Goal: Transaction & Acquisition: Purchase product/service

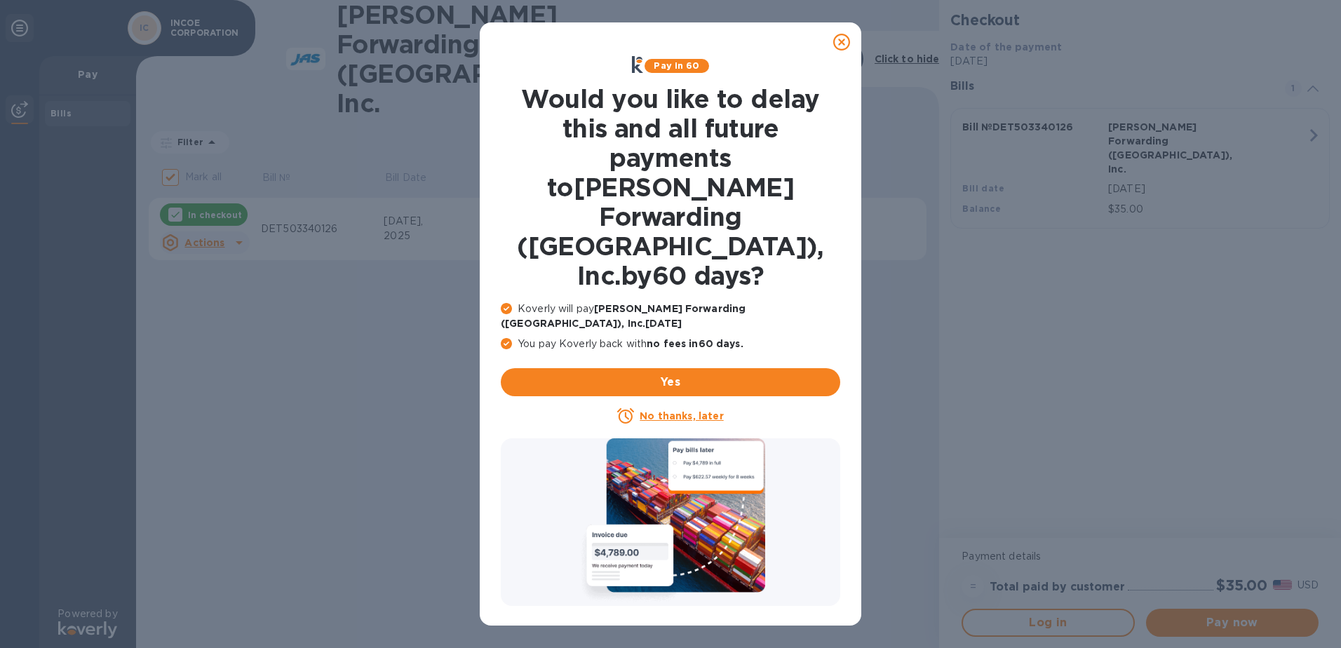
click at [664, 410] on u "No thanks, later" at bounding box center [681, 415] width 83 height 11
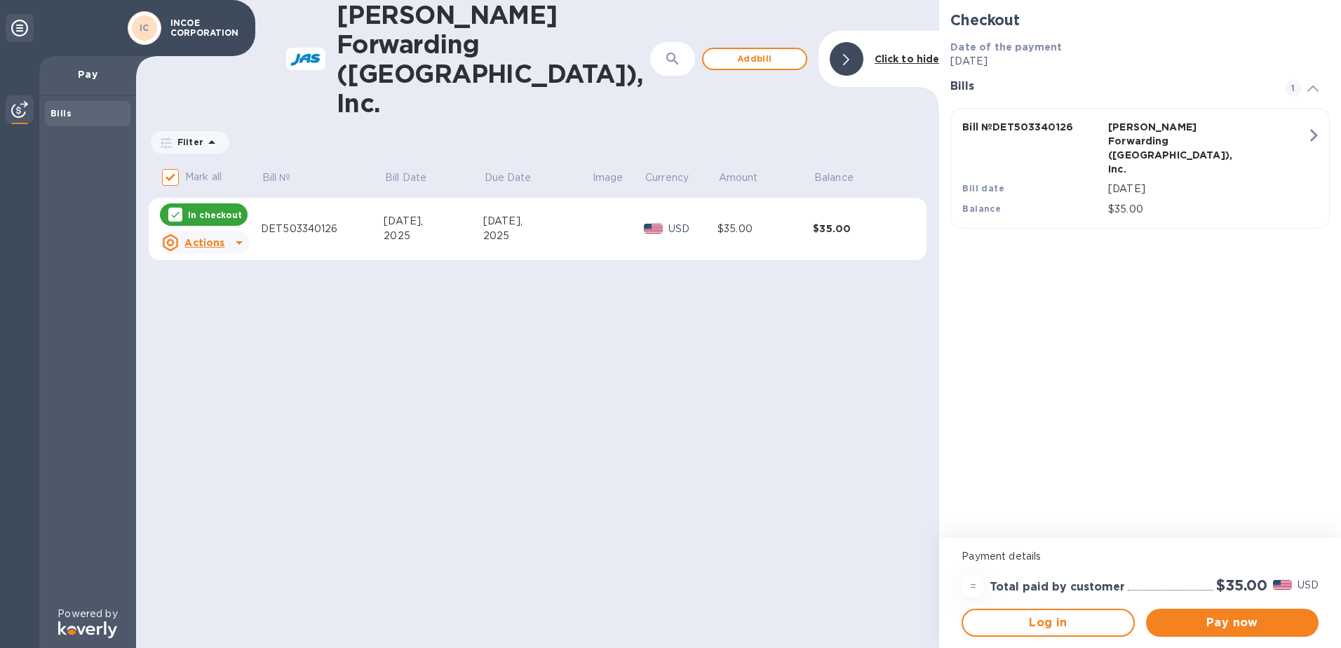
click at [774, 50] on span "Add bill" at bounding box center [755, 58] width 80 height 17
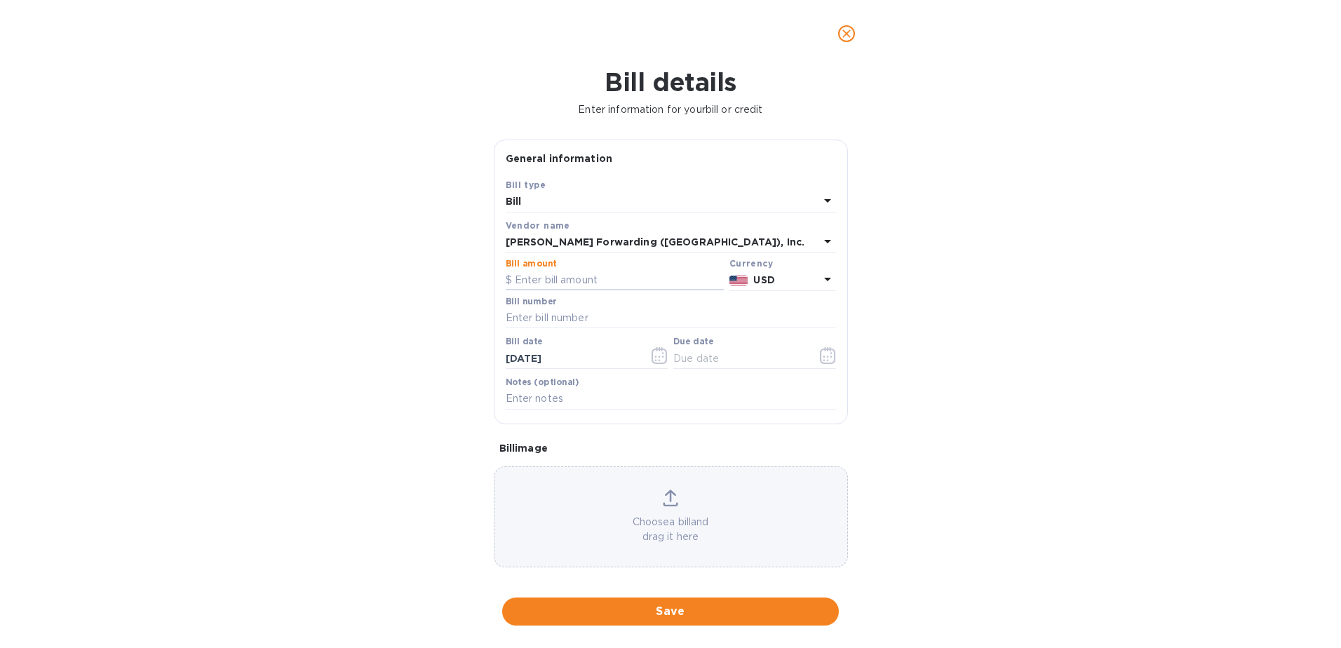
click at [556, 283] on input "text" at bounding box center [615, 280] width 218 height 21
drag, startPoint x: 585, startPoint y: 276, endPoint x: 497, endPoint y: 276, distance: 88.4
click at [497, 276] on div "Save Bill type [PERSON_NAME] name [PERSON_NAME] Forwarding ([GEOGRAPHIC_DATA]),…" at bounding box center [670, 300] width 353 height 246
type input "70.00"
click at [516, 314] on input "text" at bounding box center [671, 318] width 330 height 21
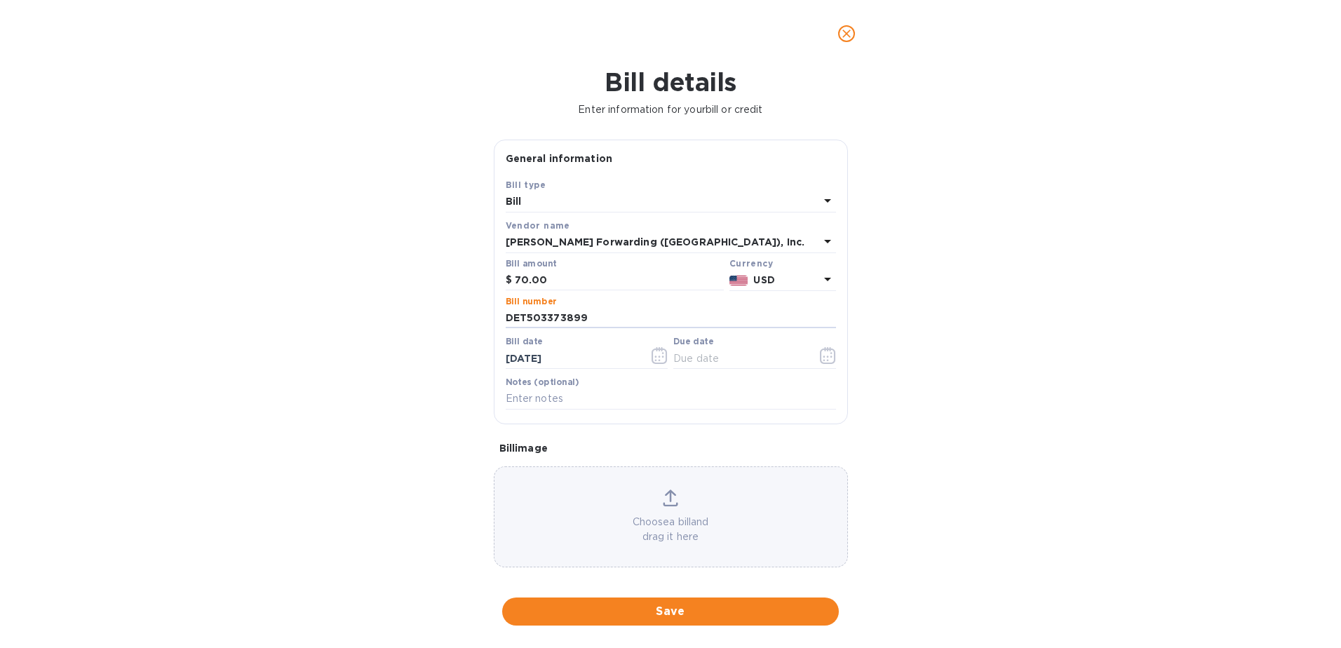
type input "DET503373899"
click at [592, 356] on input "[DATE]" at bounding box center [572, 358] width 133 height 21
click at [654, 355] on icon "button" at bounding box center [660, 355] width 16 height 17
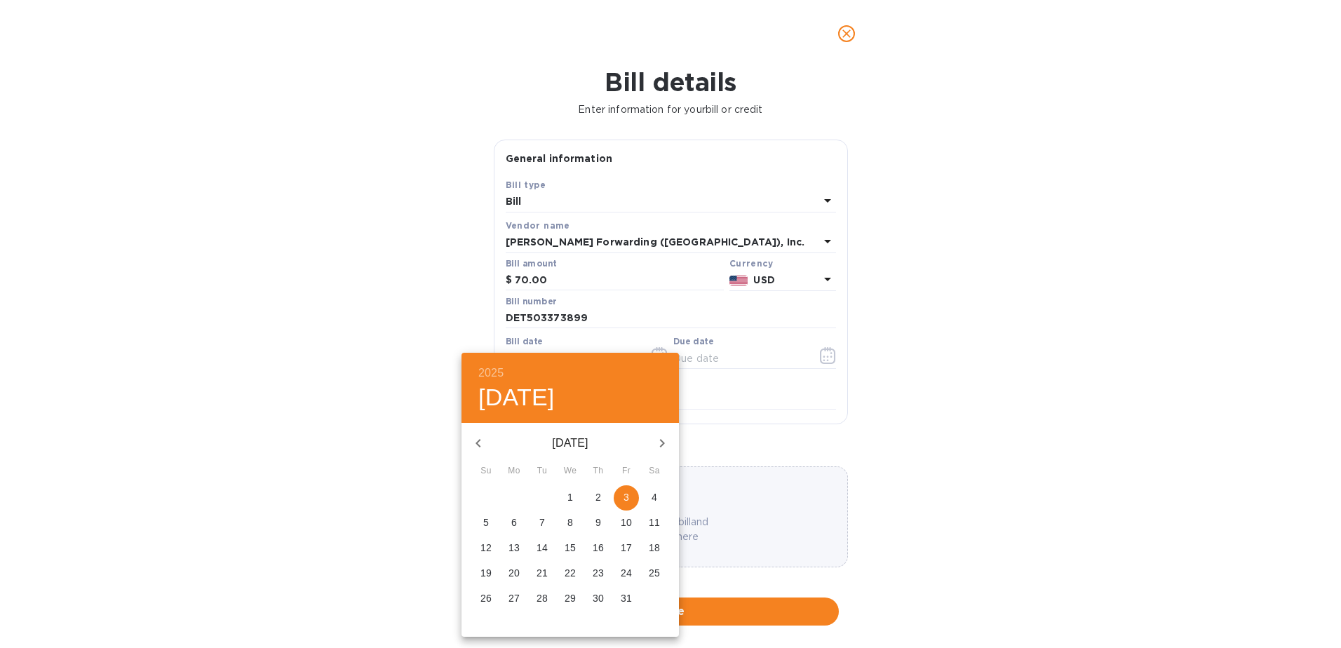
click at [480, 443] on icon "button" at bounding box center [478, 443] width 17 height 17
click at [600, 493] on p "4" at bounding box center [598, 497] width 6 height 14
type input "[DATE]"
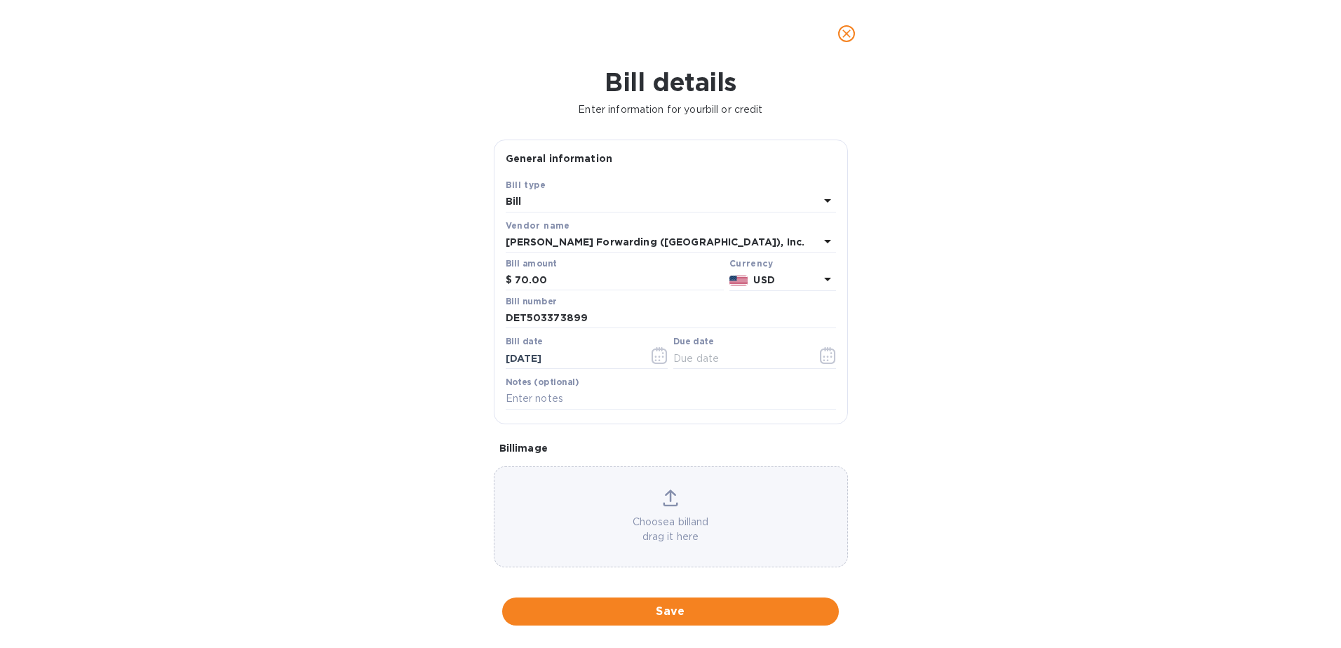
click at [696, 609] on span "Save" at bounding box center [670, 611] width 314 height 17
click at [821, 358] on icon "button" at bounding box center [828, 355] width 16 height 17
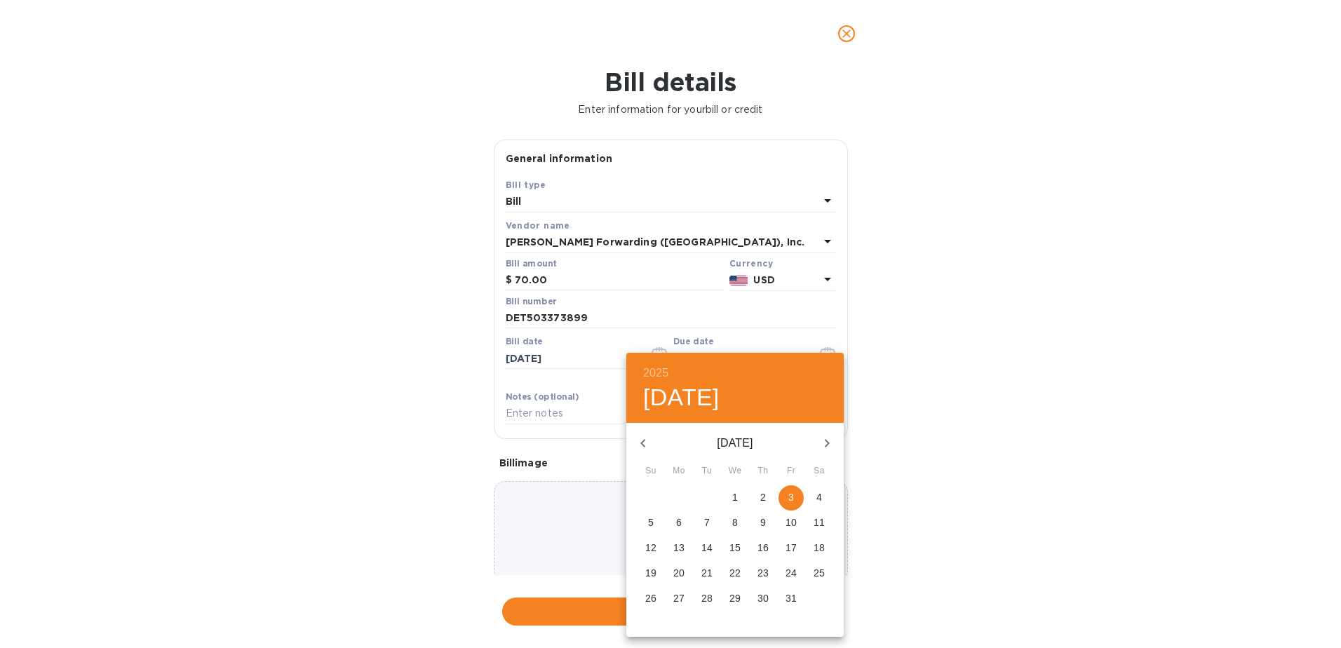
click at [813, 494] on span "4" at bounding box center [819, 497] width 25 height 14
type input "[DATE]"
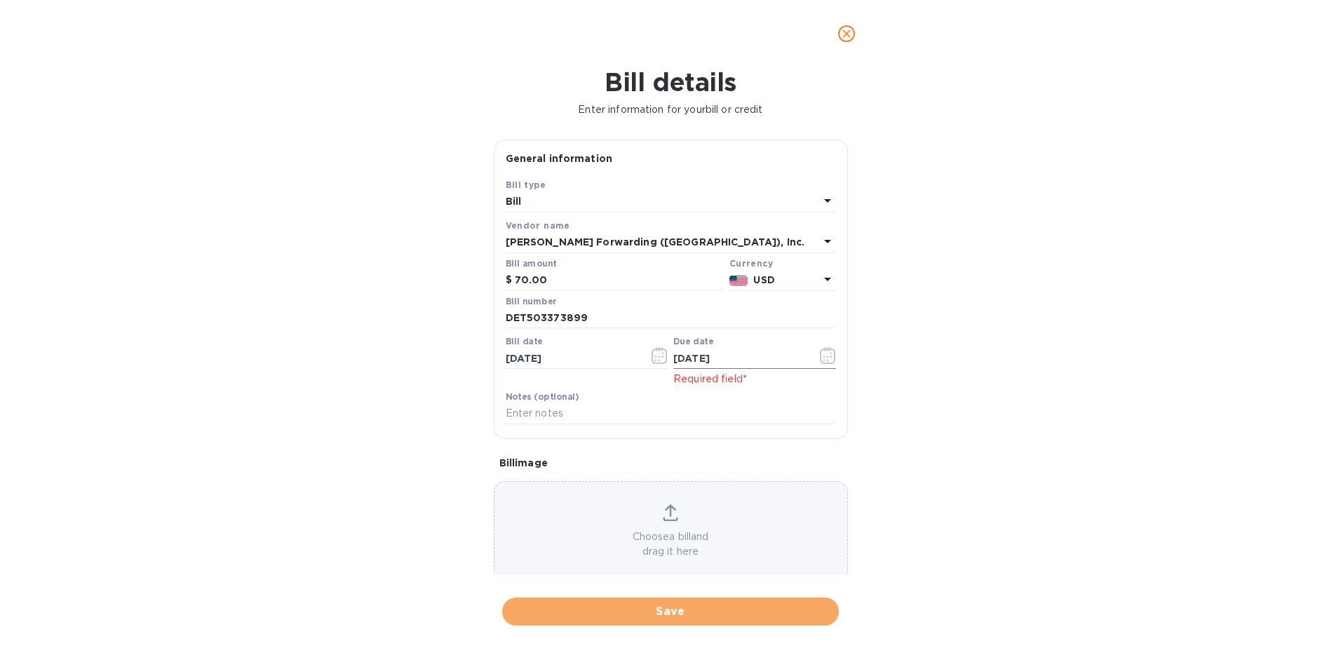
click at [677, 615] on span "Save" at bounding box center [670, 611] width 314 height 17
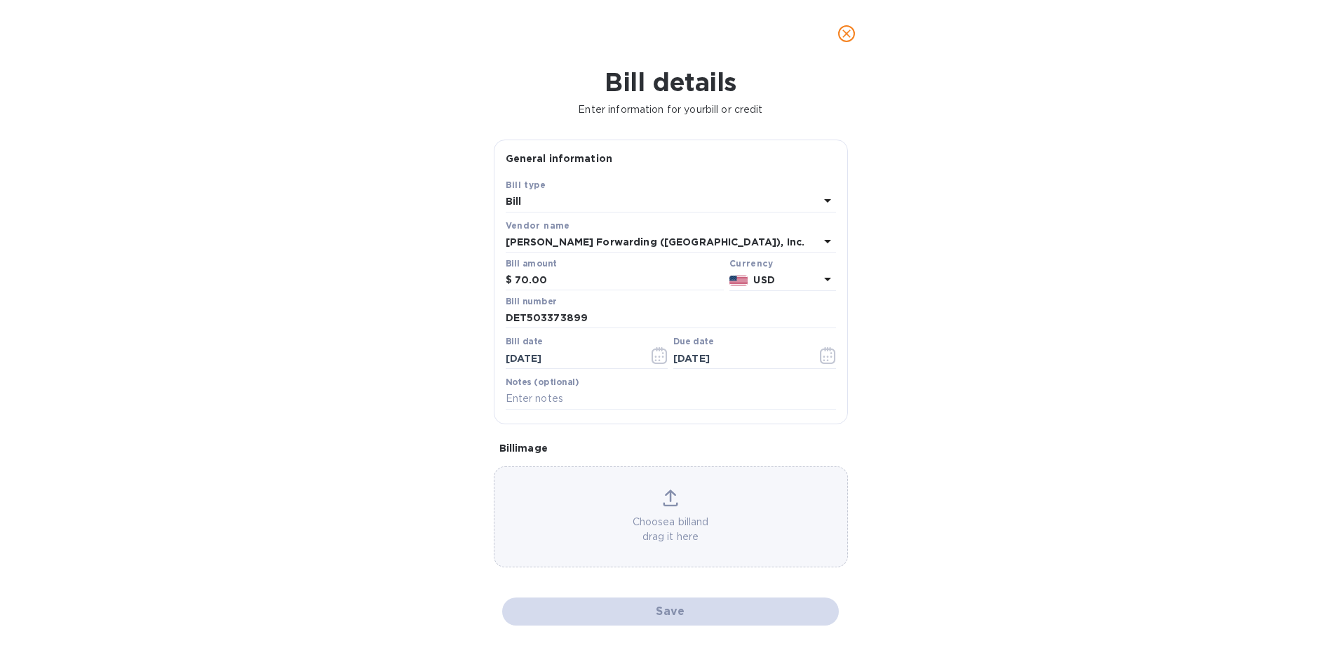
checkbox input "false"
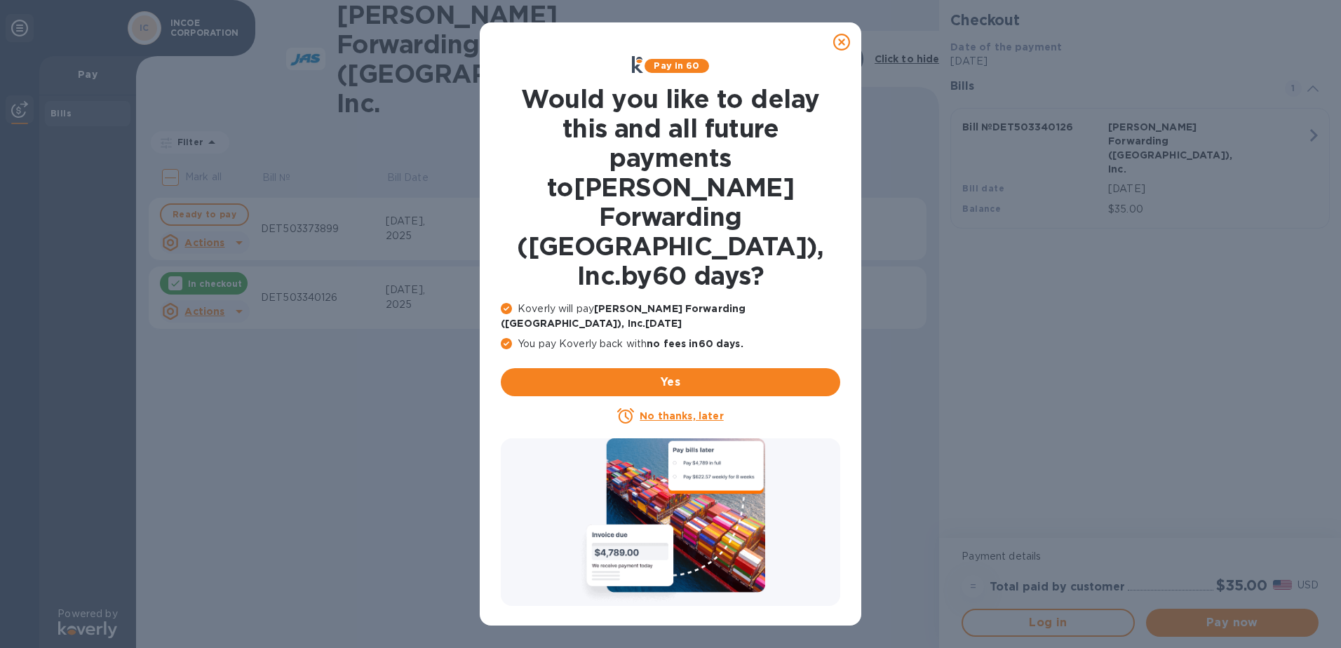
click at [672, 410] on u "No thanks, later" at bounding box center [681, 415] width 83 height 11
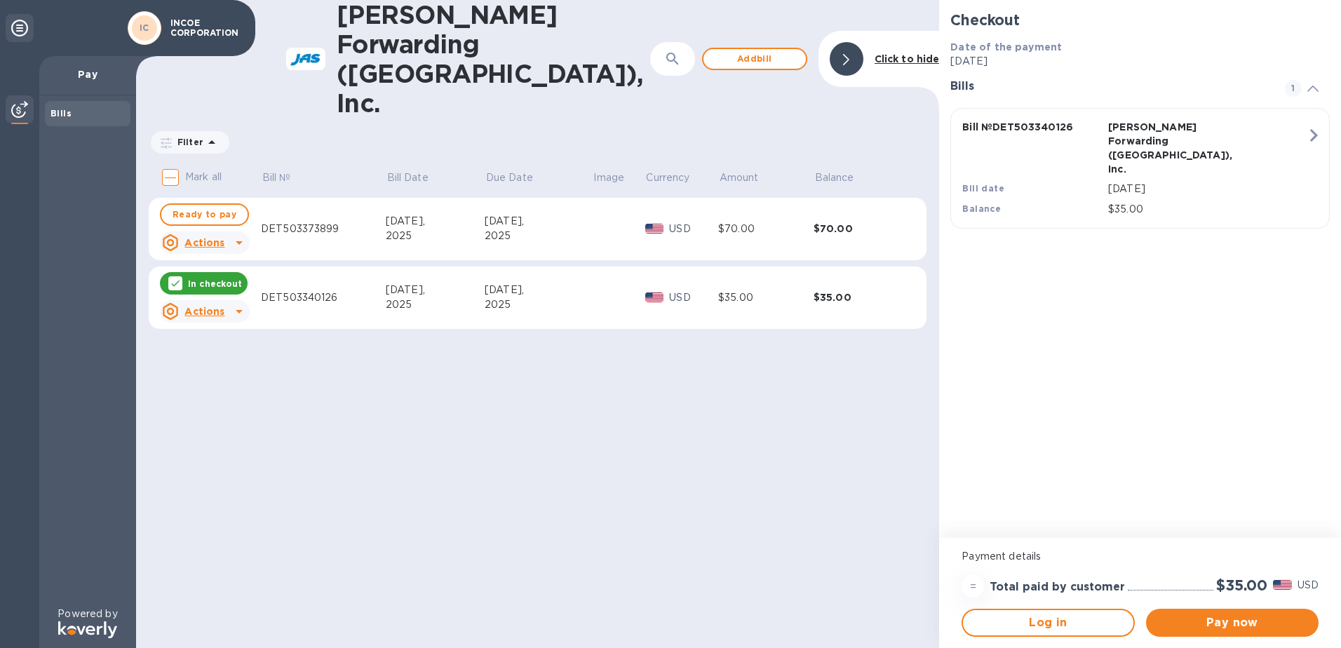
click at [762, 50] on span "Add bill" at bounding box center [755, 58] width 80 height 17
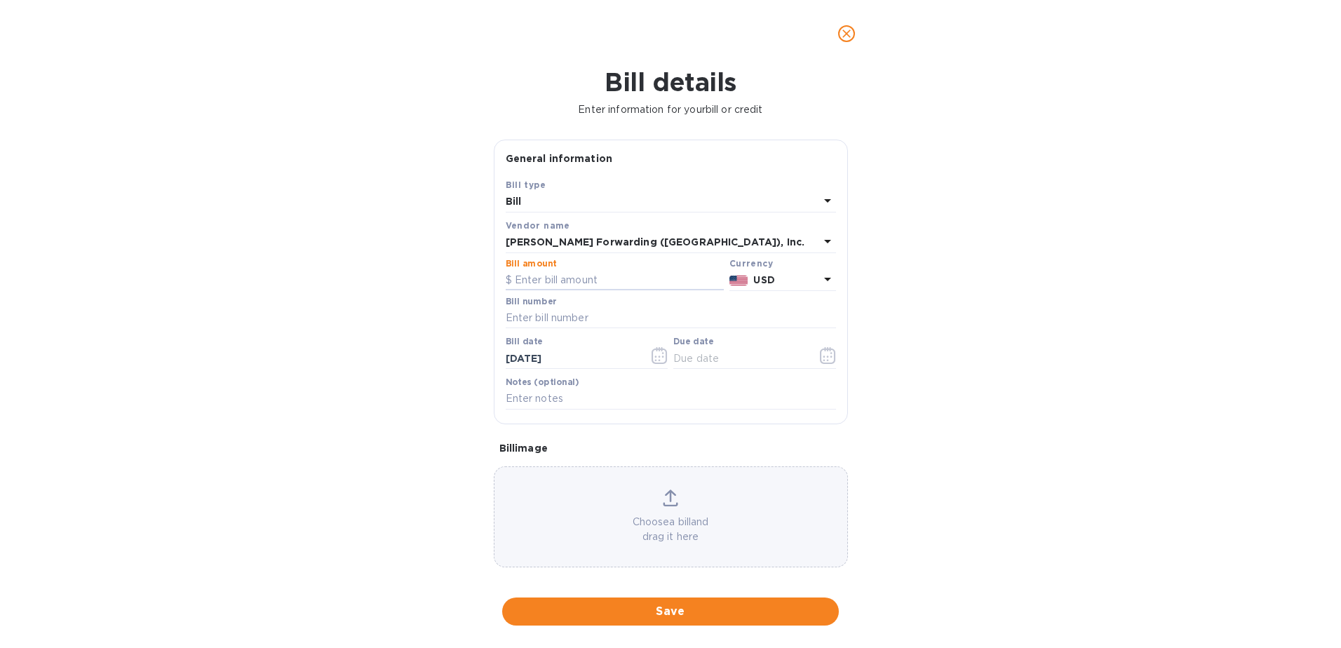
click at [565, 278] on input "text" at bounding box center [615, 280] width 218 height 21
type input "105.77"
click at [585, 319] on input "text" at bounding box center [671, 318] width 330 height 21
type input "DET503407523"
click at [660, 361] on icon "button" at bounding box center [660, 355] width 16 height 17
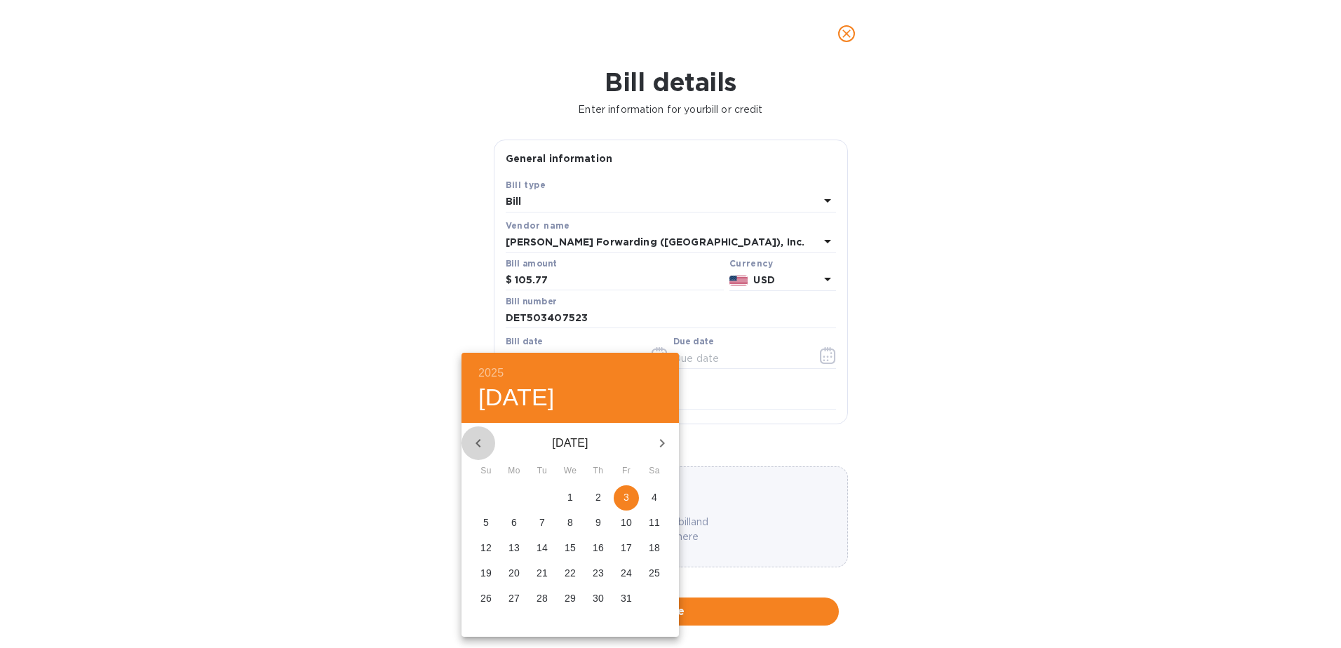
click at [478, 441] on icon "button" at bounding box center [478, 443] width 5 height 8
click at [546, 595] on p "30" at bounding box center [542, 598] width 11 height 14
type input "[DATE]"
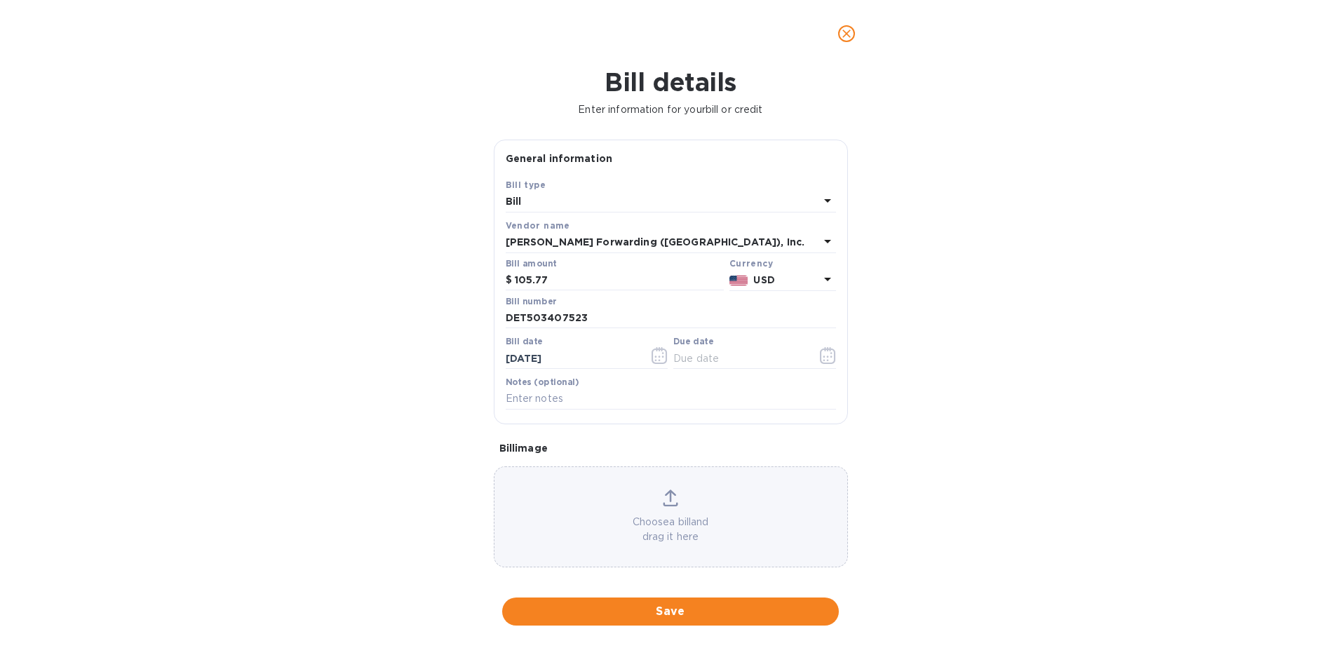
click at [826, 358] on icon "button" at bounding box center [827, 357] width 2 height 2
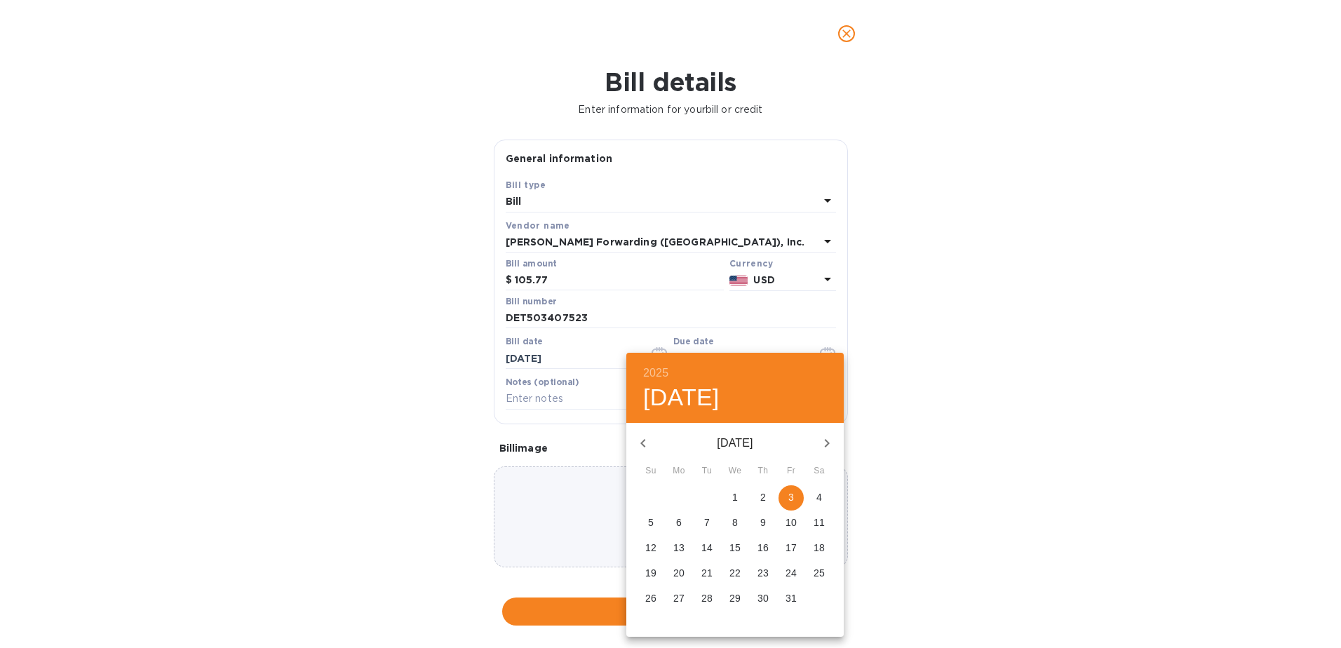
click at [765, 591] on p "30" at bounding box center [762, 598] width 11 height 14
type input "[DATE]"
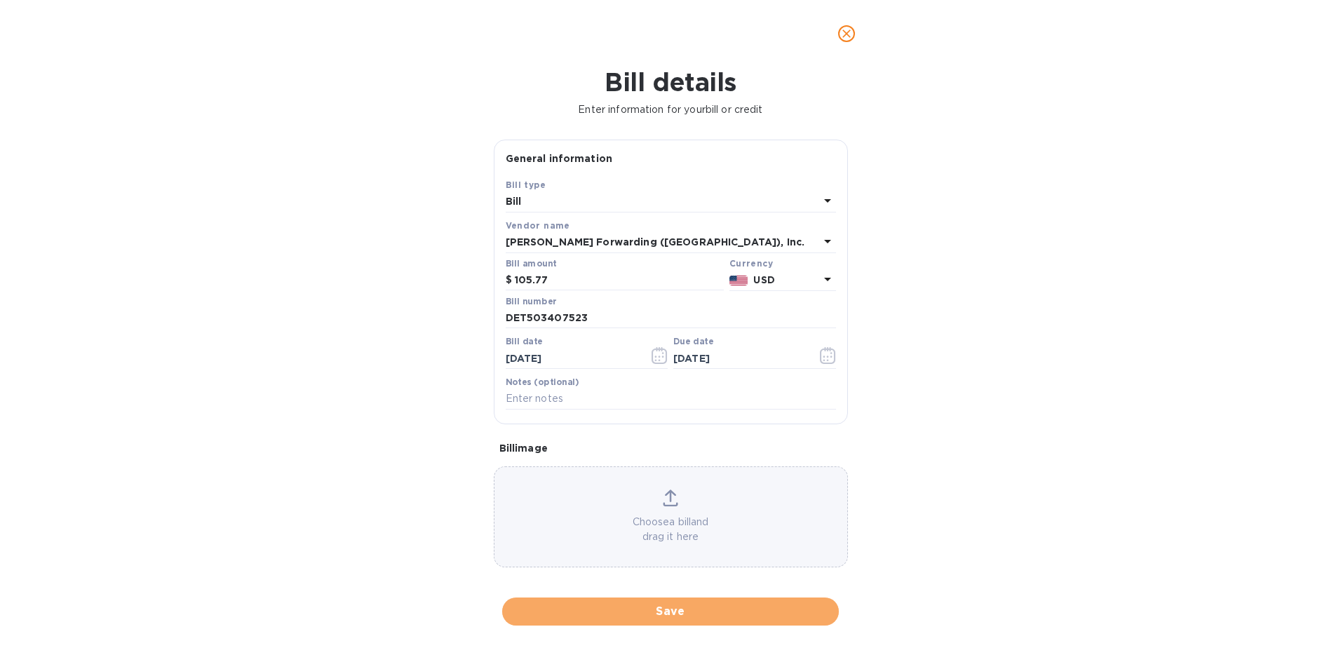
click at [661, 609] on span "Save" at bounding box center [670, 611] width 314 height 17
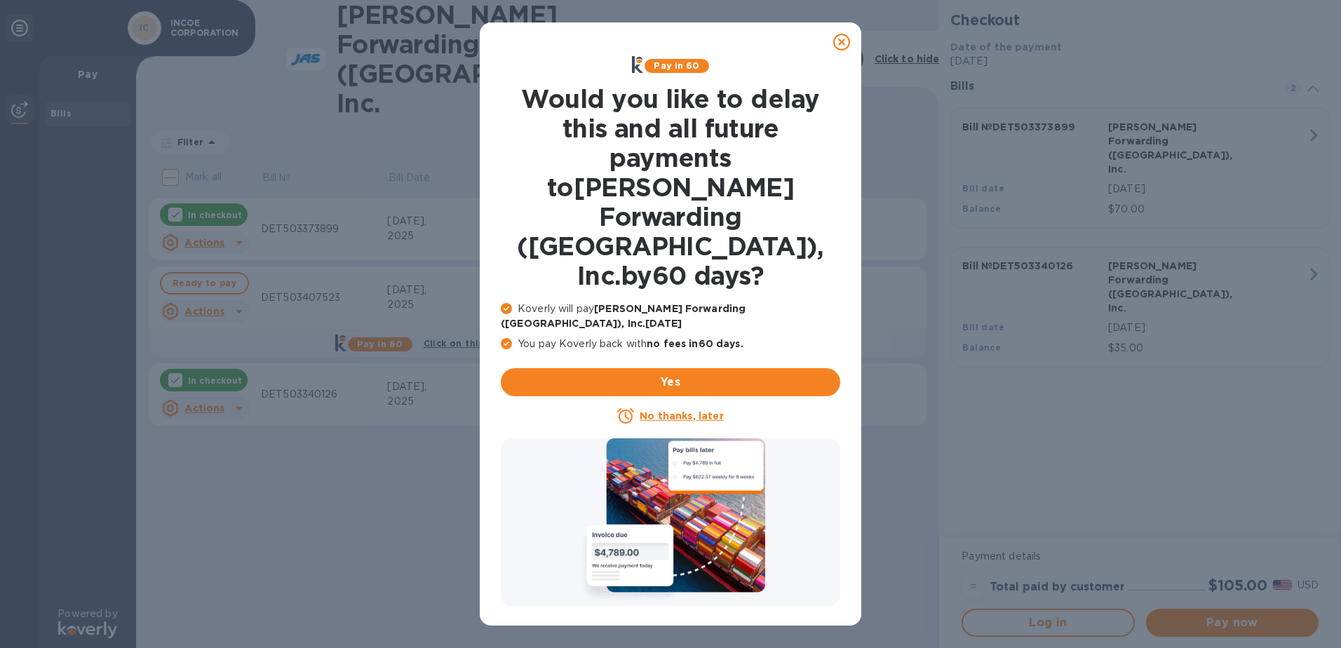
click at [658, 410] on u "No thanks, later" at bounding box center [681, 415] width 83 height 11
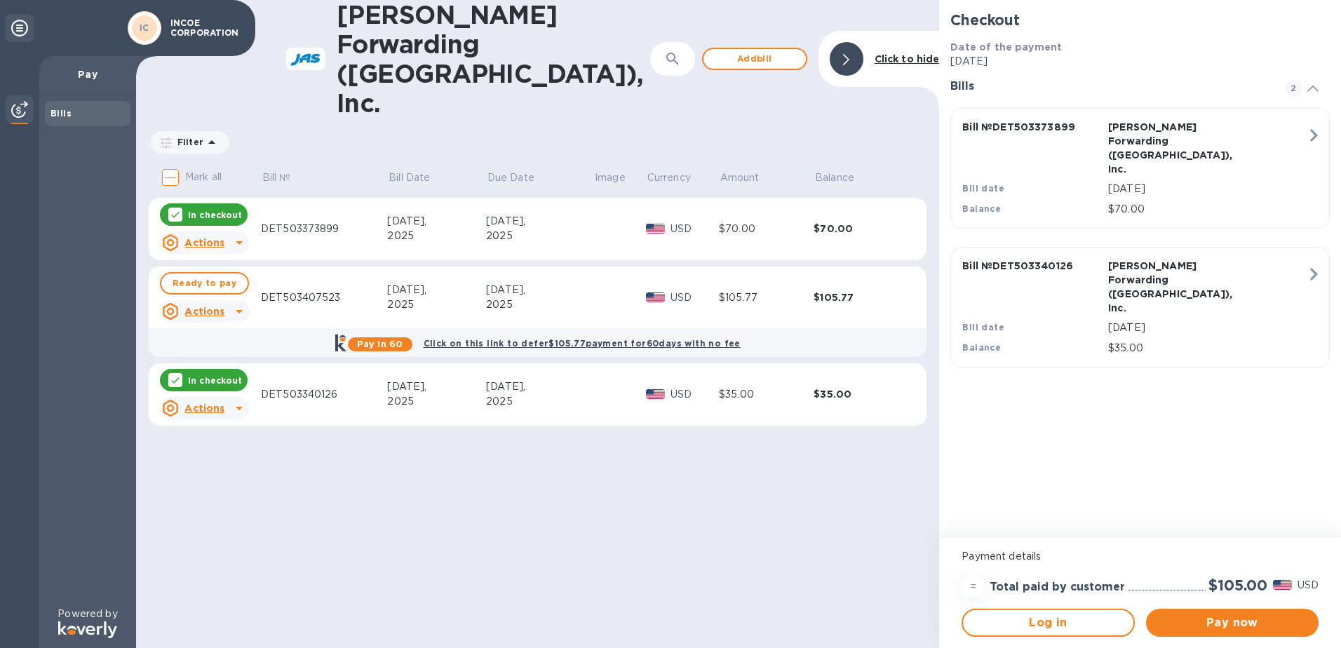
click at [206, 275] on span "Ready to pay" at bounding box center [205, 283] width 64 height 17
checkbox input "true"
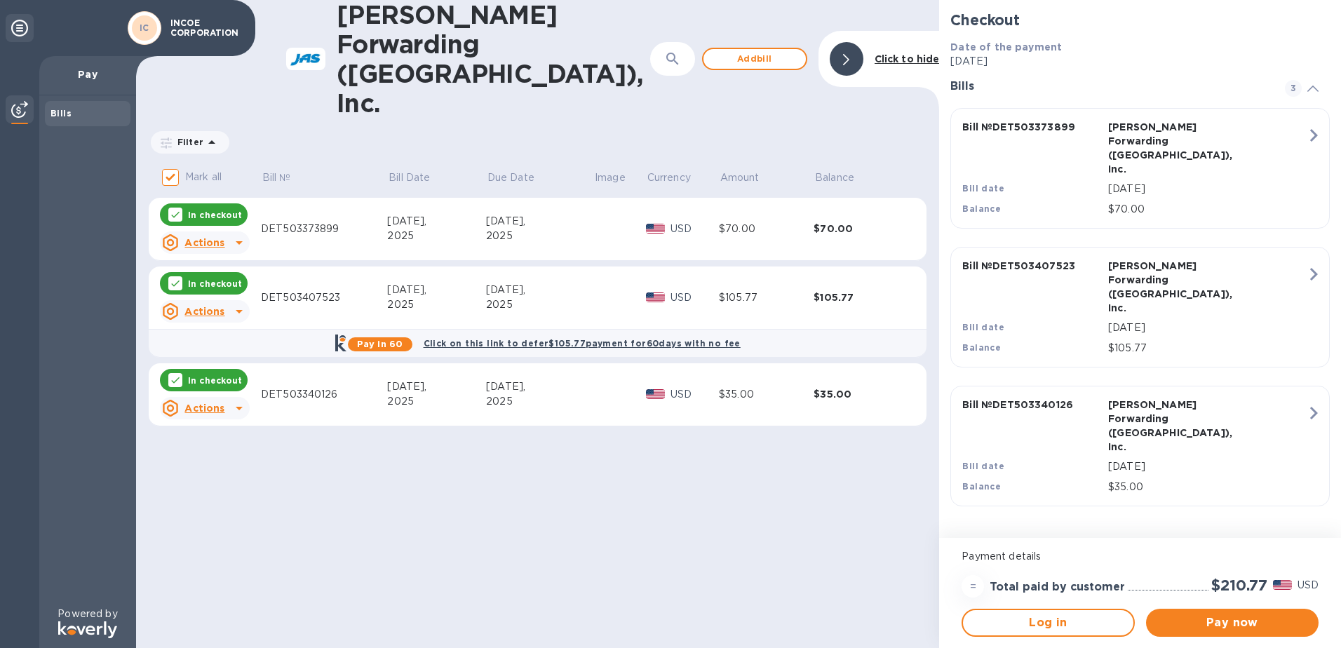
click at [1279, 621] on span "Pay now" at bounding box center [1232, 622] width 150 height 17
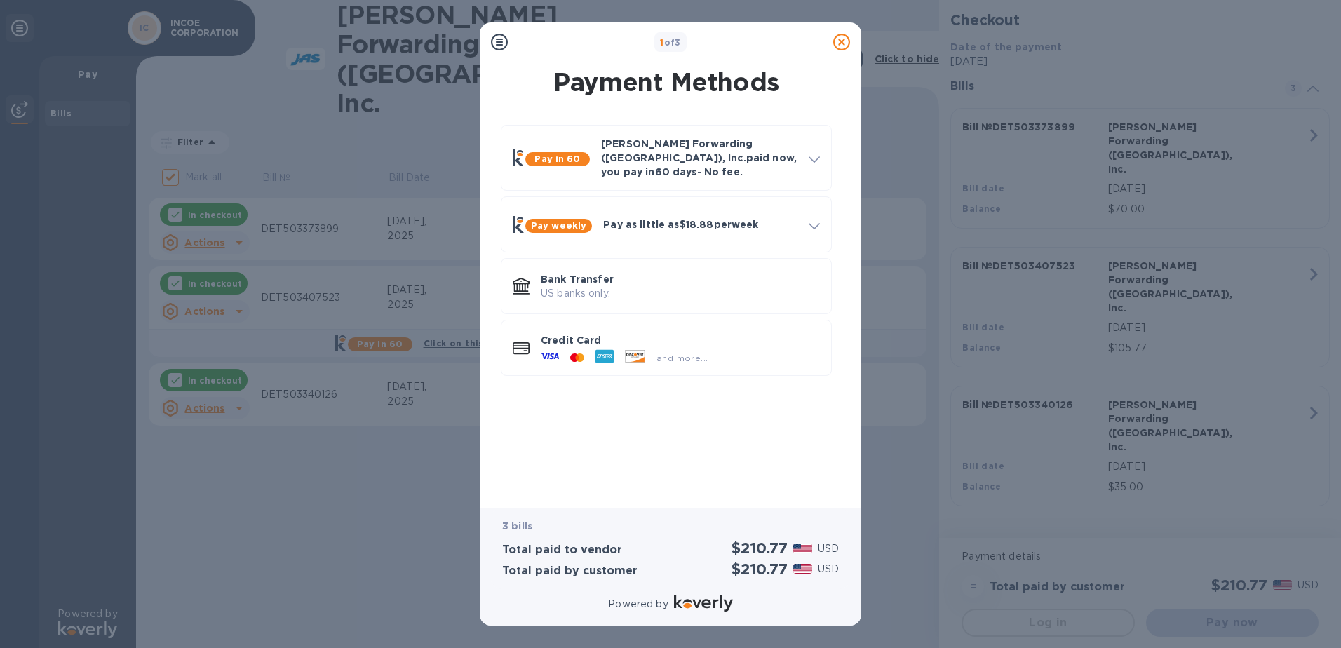
click at [684, 347] on div "and more..." at bounding box center [624, 357] width 178 height 21
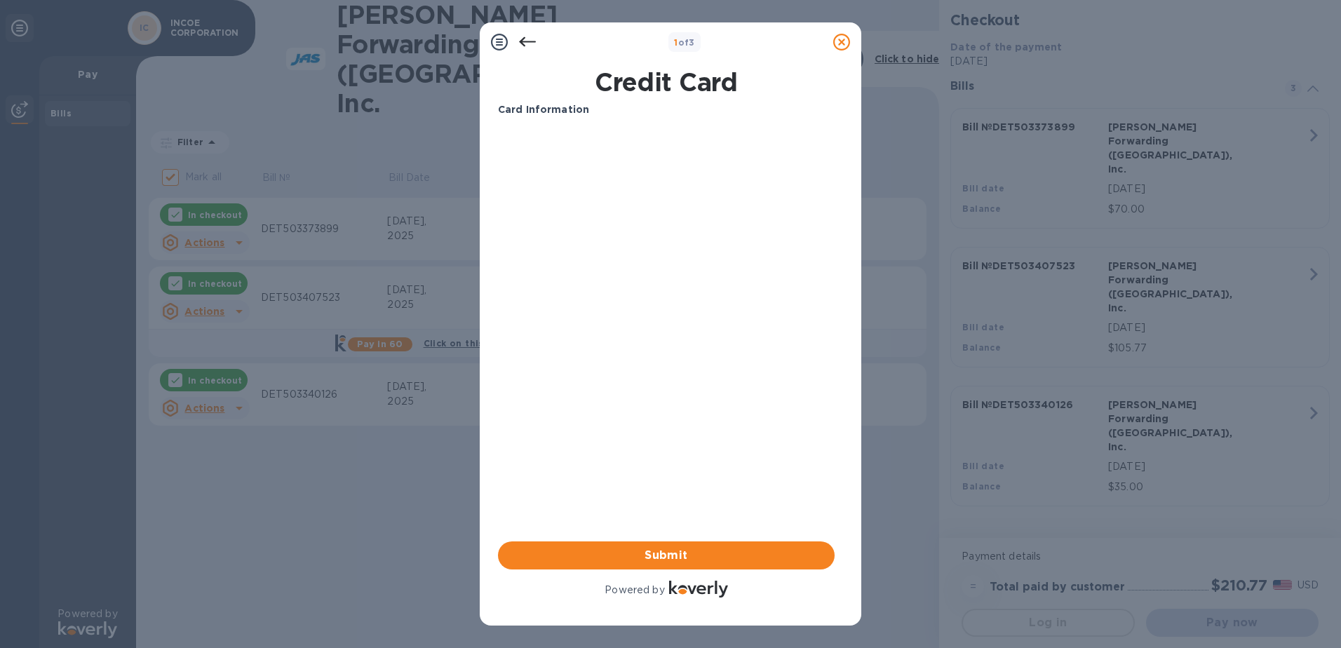
click at [667, 544] on button "Submit" at bounding box center [666, 555] width 337 height 28
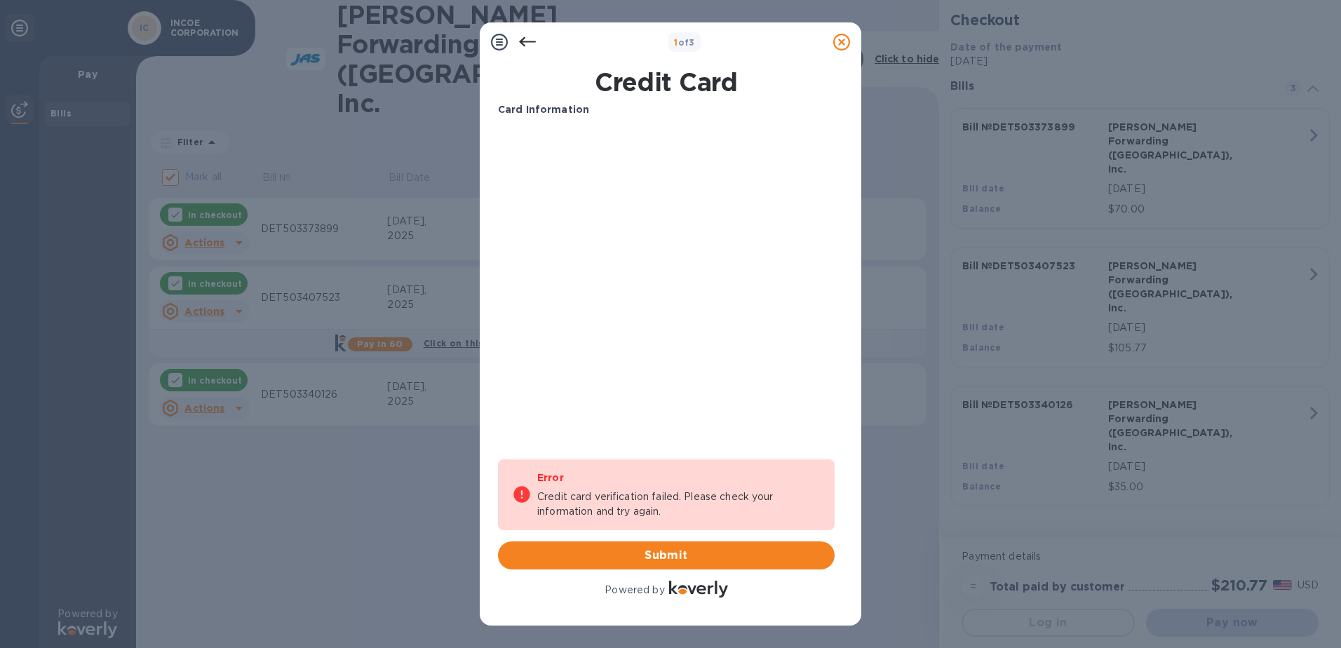
click at [682, 552] on span "Submit" at bounding box center [666, 555] width 314 height 17
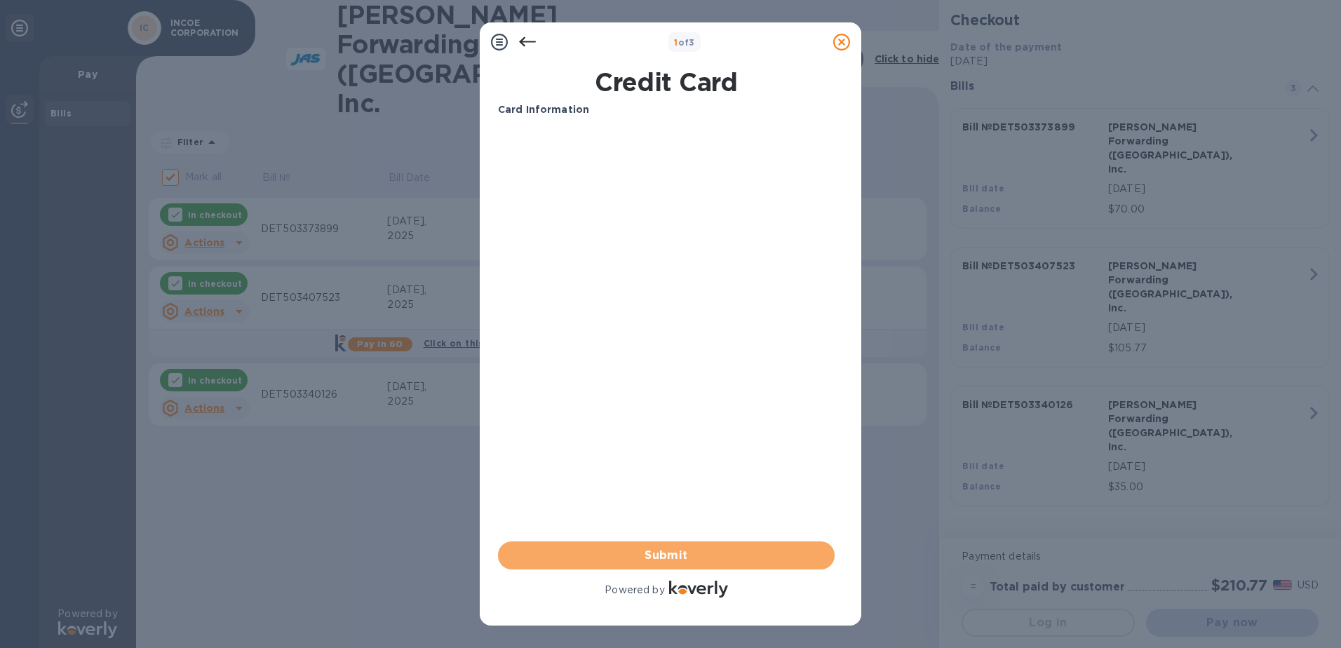
click at [662, 549] on span "Submit" at bounding box center [666, 555] width 314 height 17
